Goal: Task Accomplishment & Management: Manage account settings

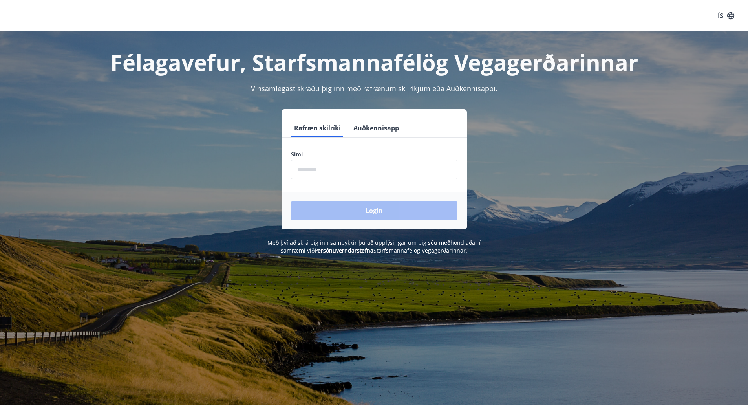
click at [316, 173] on input "phone" at bounding box center [374, 169] width 166 height 19
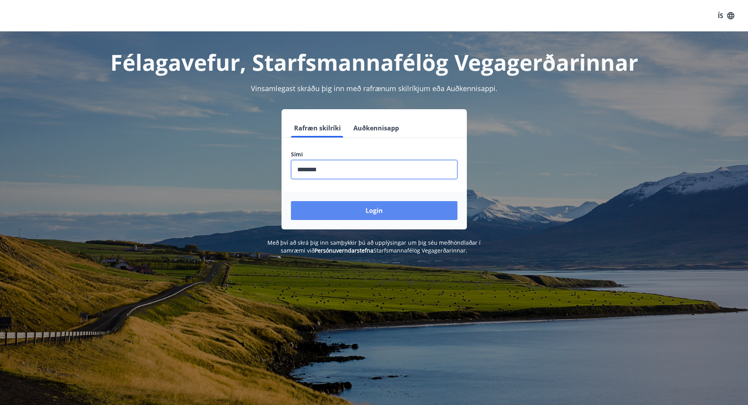
type input "********"
click at [363, 205] on button "Login" at bounding box center [374, 210] width 166 height 19
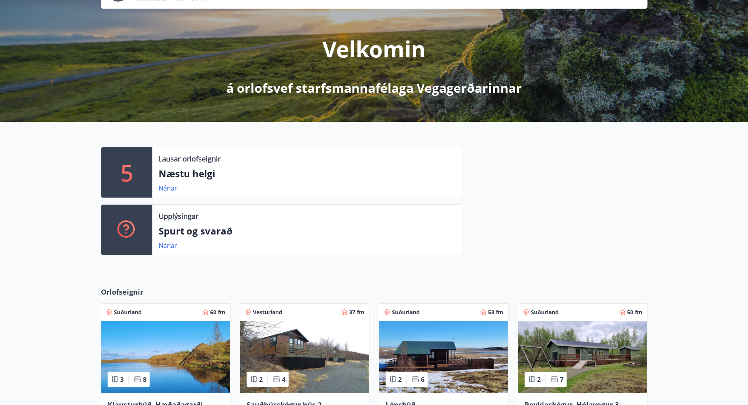
scroll to position [91, 0]
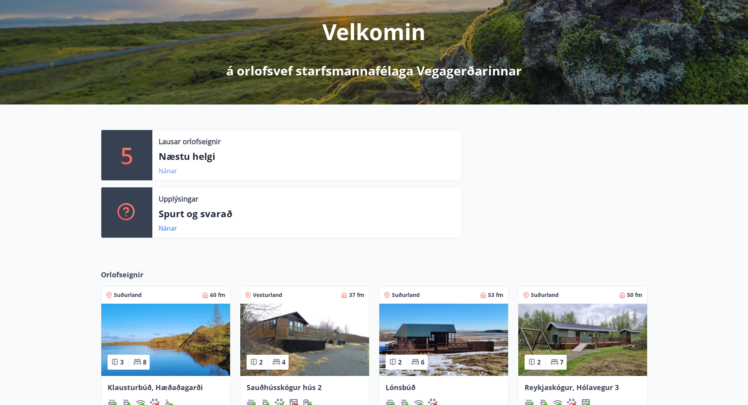
click at [165, 169] on link "Nánar" at bounding box center [168, 170] width 18 height 9
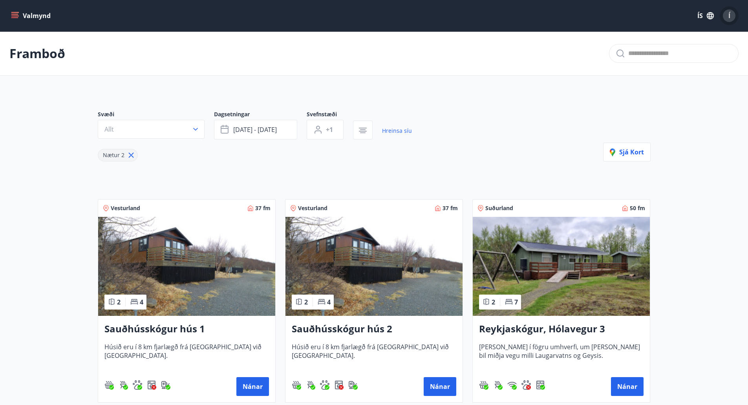
click at [728, 13] on span "Í" at bounding box center [729, 15] width 2 height 9
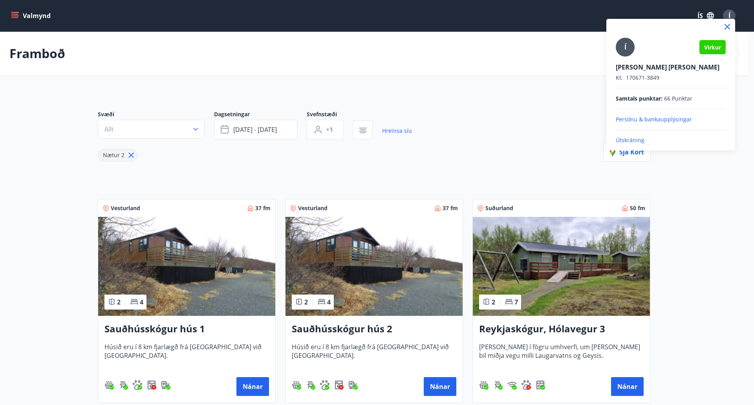
click at [629, 142] on p "Útskráning" at bounding box center [670, 140] width 110 height 8
